Goal: Navigation & Orientation: Find specific page/section

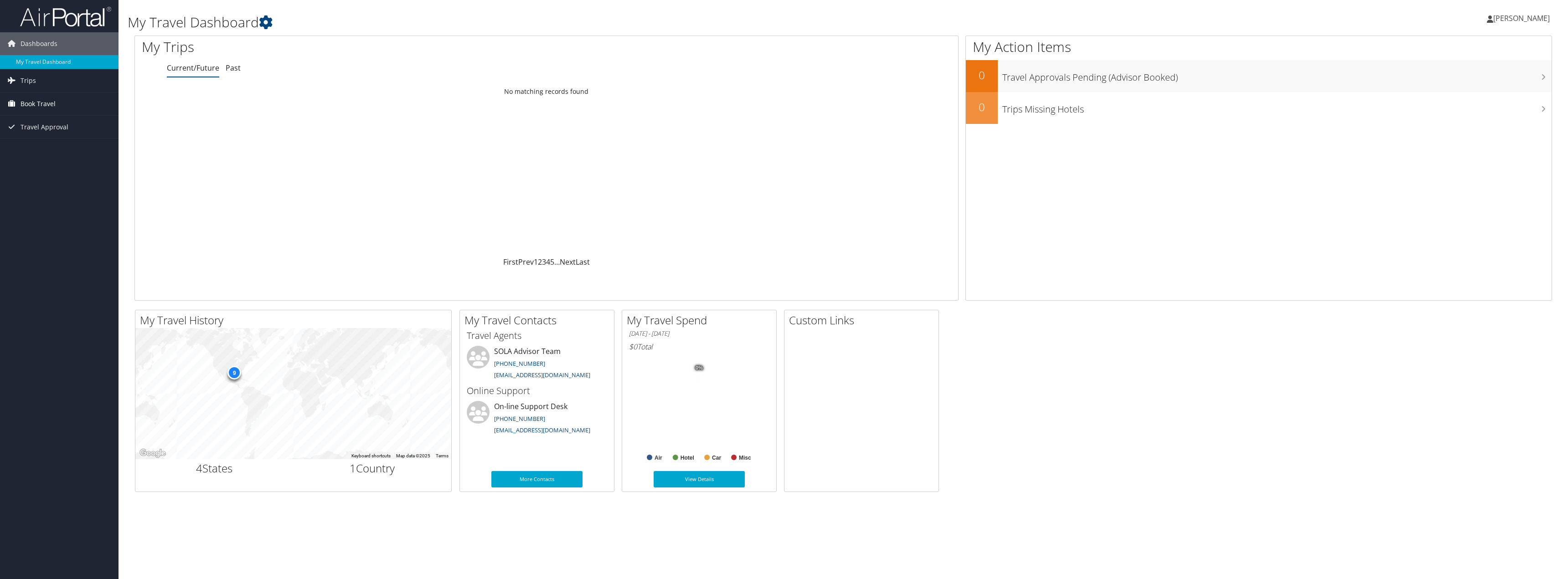
click at [30, 103] on span "Book Travel" at bounding box center [38, 103] width 35 height 23
click at [32, 139] on link "Book/Manage Online Trips" at bounding box center [59, 136] width 119 height 13
click at [47, 37] on span "Dashboards" at bounding box center [39, 43] width 37 height 23
click at [48, 43] on span "Dashboards" at bounding box center [39, 43] width 37 height 23
click at [49, 61] on link "My Travel Dashboard" at bounding box center [59, 62] width 119 height 13
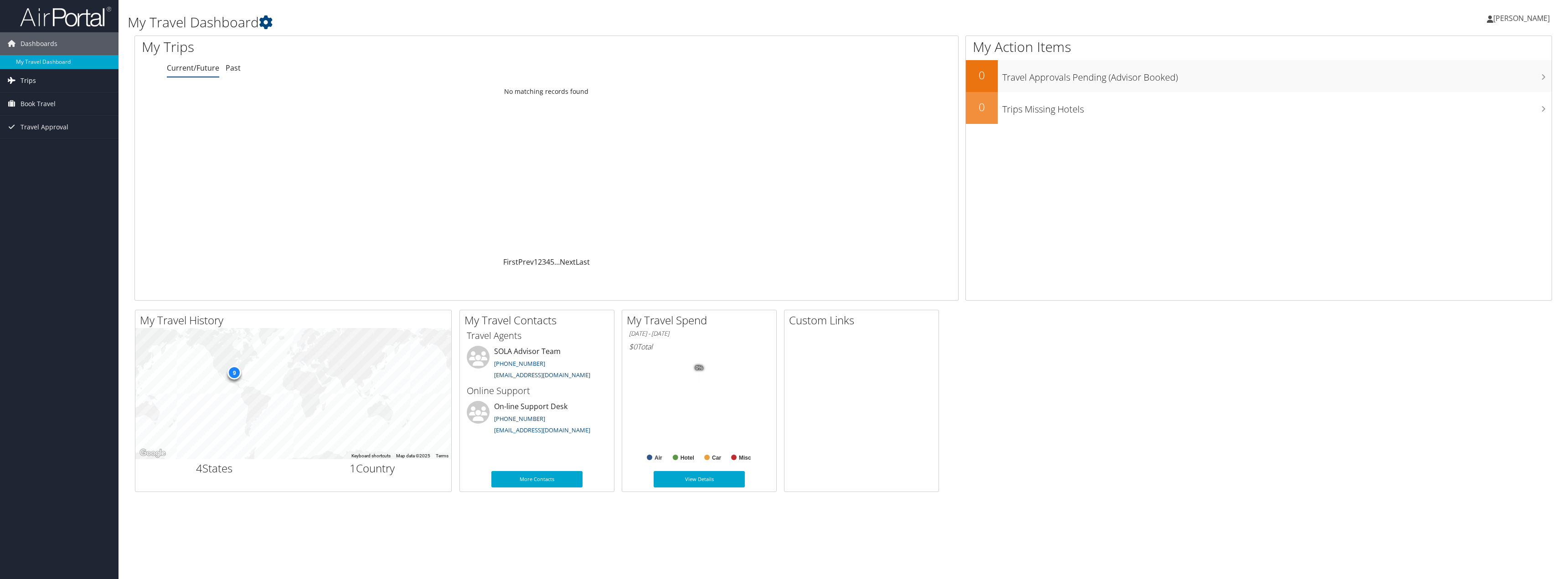
click at [26, 80] on span "Trips" at bounding box center [28, 80] width 15 height 23
click at [23, 110] on link "Past Trips" at bounding box center [59, 113] width 119 height 13
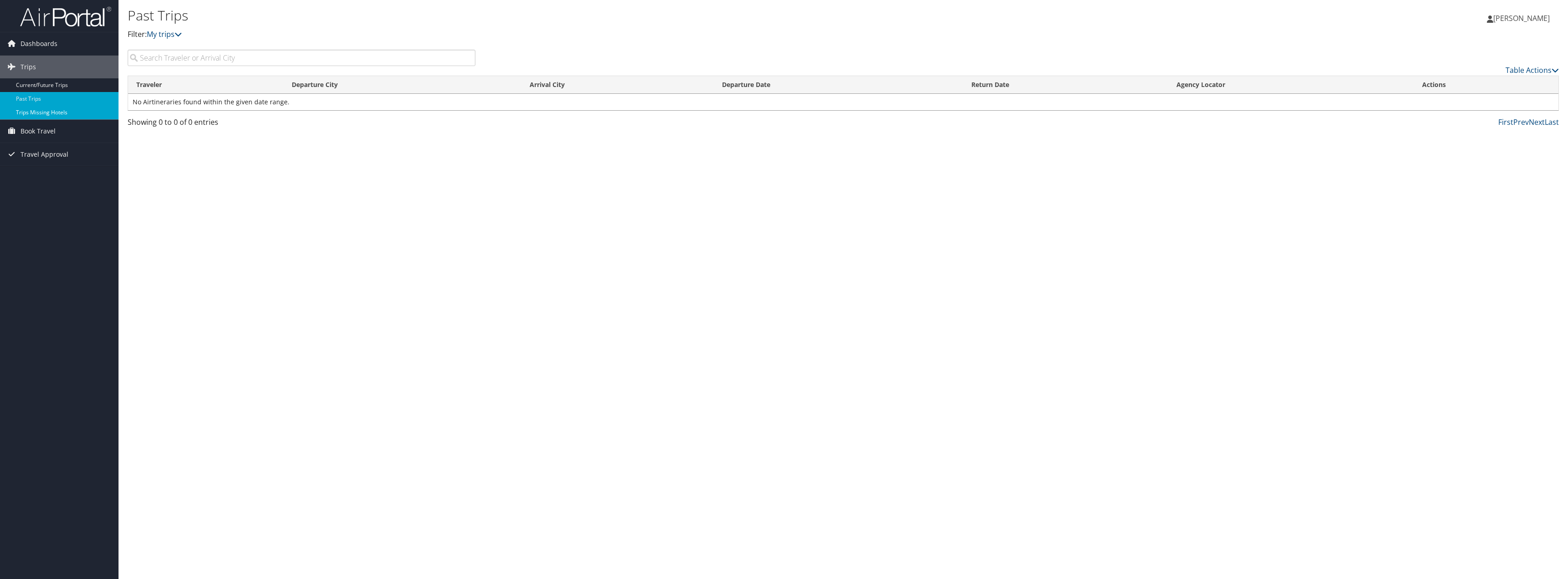
click at [35, 111] on link "Trips Missing Hotels" at bounding box center [59, 113] width 119 height 13
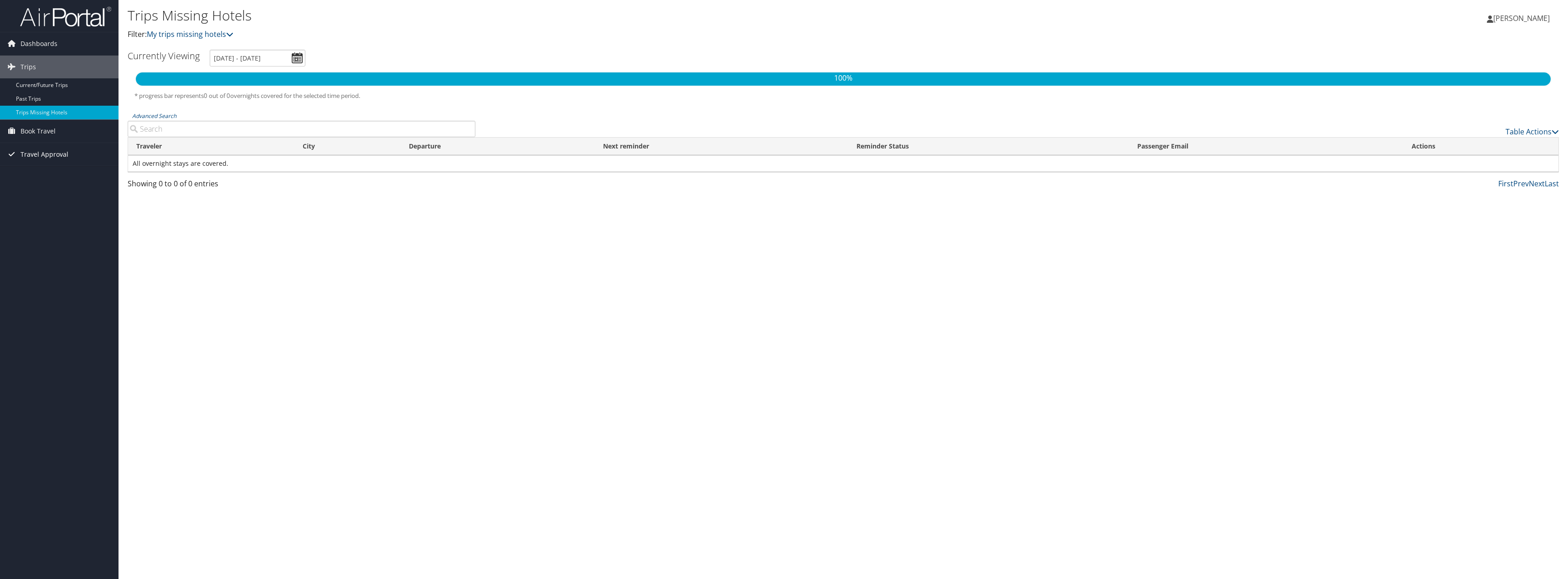
click at [33, 157] on span "Travel Approval" at bounding box center [44, 154] width 48 height 23
click at [21, 62] on span "Trips" at bounding box center [28, 66] width 15 height 23
click at [21, 66] on span "Trips" at bounding box center [28, 66] width 15 height 23
click at [37, 85] on link "Current/Future Trips" at bounding box center [59, 85] width 119 height 13
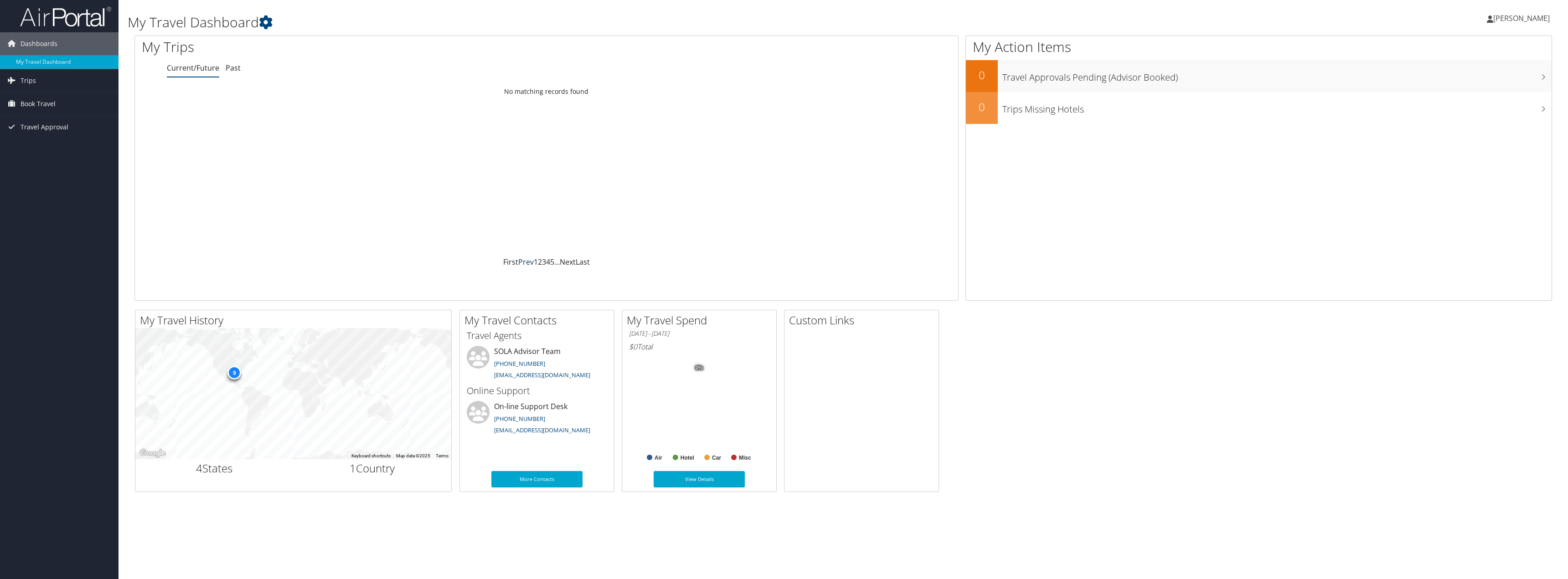
click at [520, 263] on link "Prev" at bounding box center [525, 262] width 15 height 10
click at [24, 81] on span "Trips" at bounding box center [28, 80] width 15 height 23
